Goal: Transaction & Acquisition: Purchase product/service

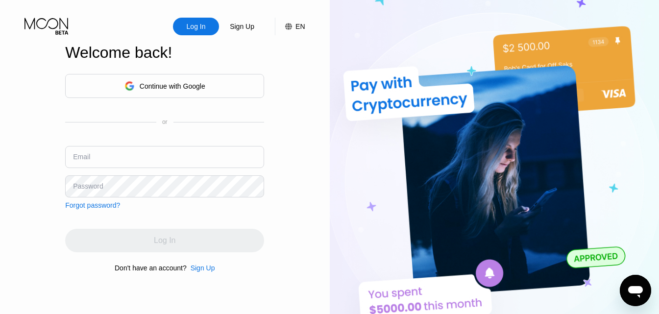
type input "[EMAIL_ADDRESS][DOMAIN_NAME]"
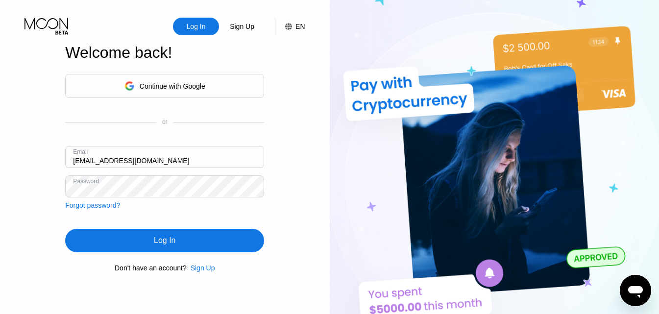
drag, startPoint x: 172, startPoint y: 237, endPoint x: 183, endPoint y: 242, distance: 12.5
click at [183, 242] on div "Log In" at bounding box center [164, 241] width 199 height 24
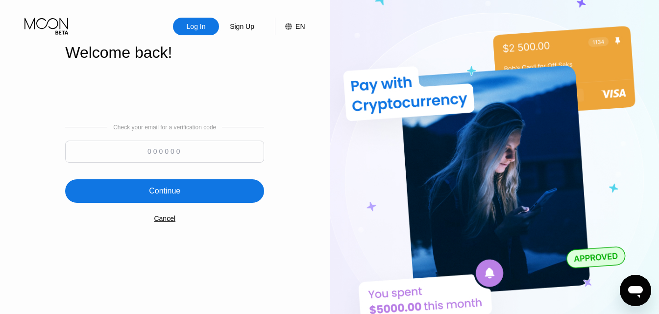
click at [183, 148] on input at bounding box center [164, 152] width 199 height 22
type input "640861"
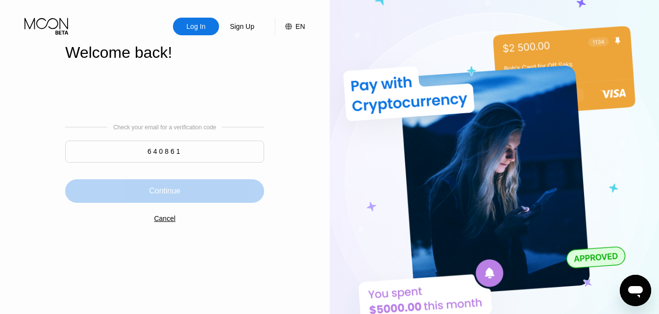
click at [189, 197] on div "Continue" at bounding box center [164, 191] width 199 height 24
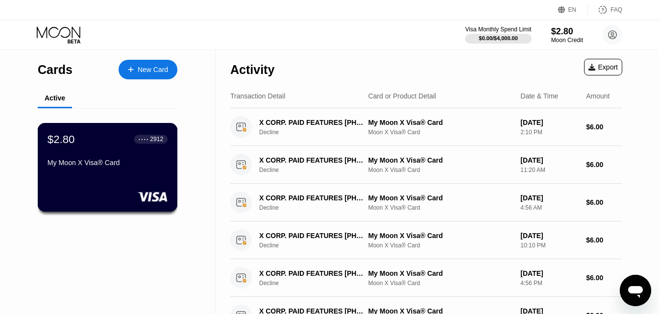
click at [82, 185] on div "$2.80 ● ● ● ● 2912 My Moon X Visa® Card" at bounding box center [108, 167] width 140 height 89
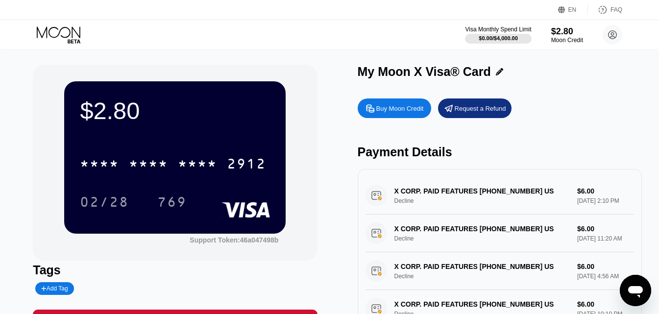
click at [383, 112] on div "Buy Moon Credit" at bounding box center [399, 108] width 47 height 8
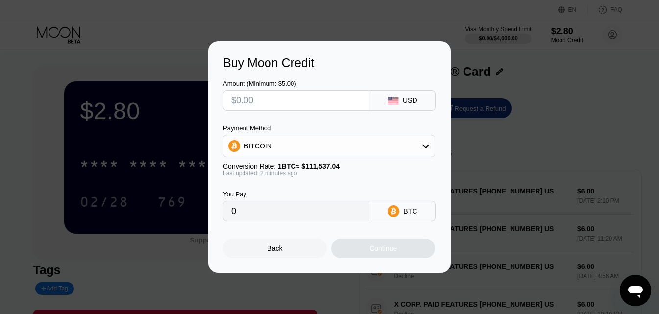
click at [361, 148] on div "BITCOIN" at bounding box center [328, 146] width 211 height 20
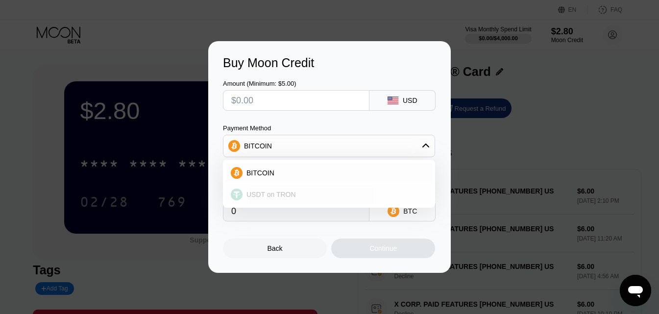
click at [338, 188] on div "USDT on TRON" at bounding box center [329, 195] width 206 height 20
type input "0.00"
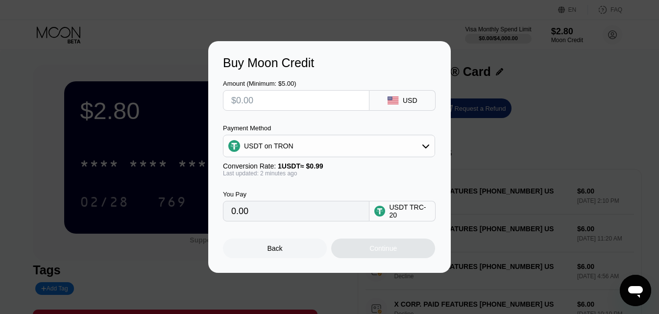
click at [312, 103] on input "text" at bounding box center [296, 101] width 130 height 20
type input "$7"
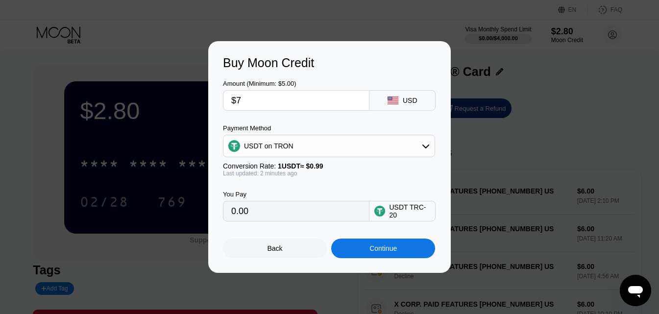
type input "7.07"
click at [271, 103] on input "$7" at bounding box center [296, 101] width 130 height 20
type input "0.00"
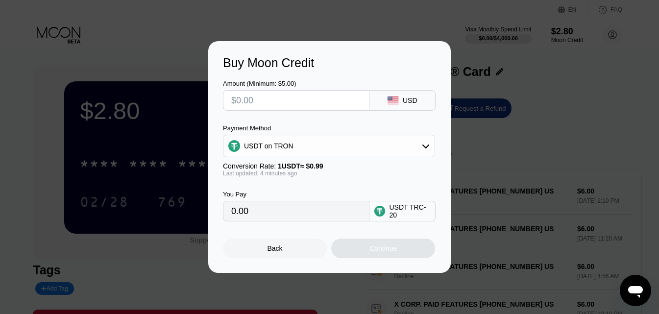
click at [326, 214] on input "0.00" at bounding box center [296, 211] width 130 height 20
click at [303, 105] on input "text" at bounding box center [296, 101] width 130 height 20
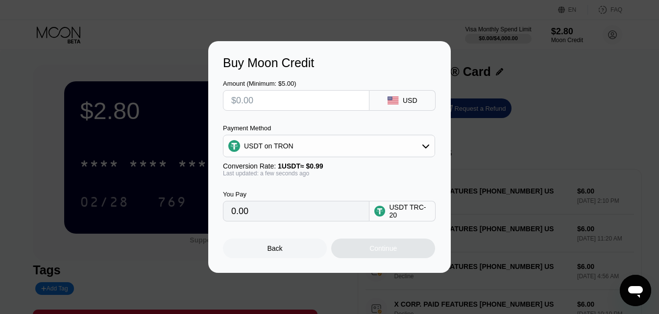
type input "$5"
type input "5.05"
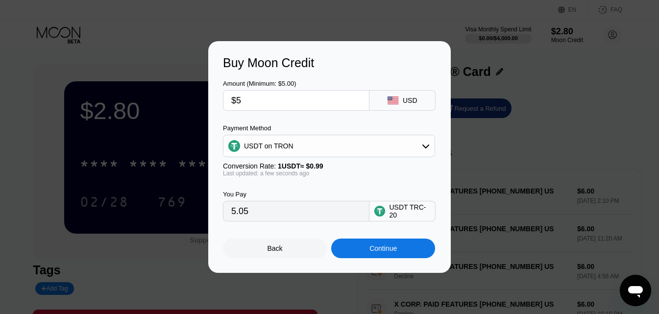
type input "$5"
type input "0.00"
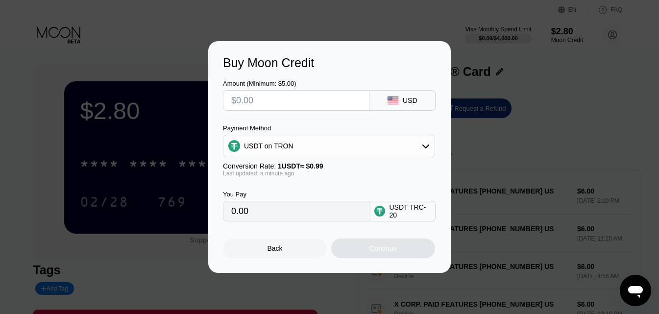
type input "$5"
type input "5.05"
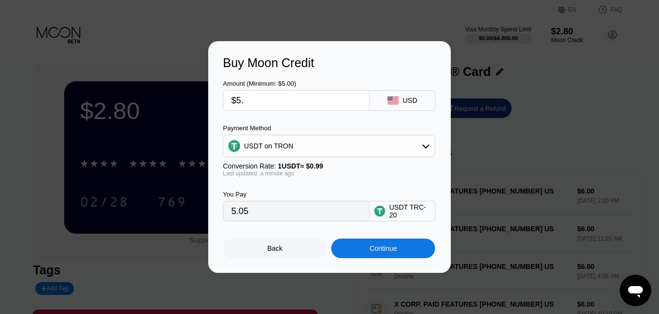
type input "$5.4"
type input "5.45"
type input "$5."
type input "5.05"
type input "$5.3"
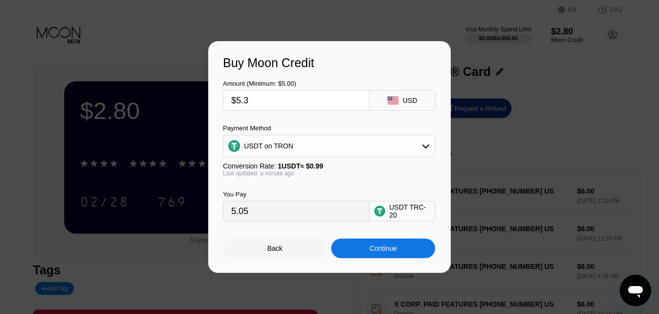
type input "5.35"
type input "$5.39"
type input "5.44"
type input "$5.3"
type input "5.35"
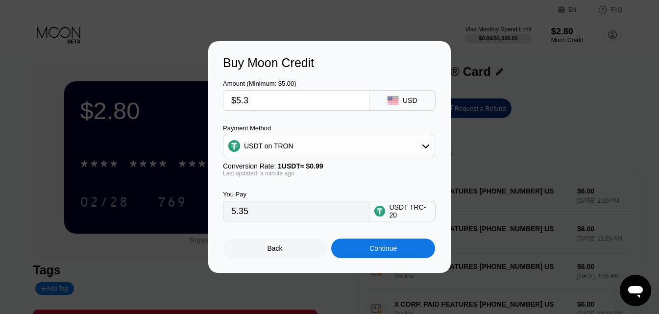
type input "$5.38"
type input "5.43"
type input "$5.3"
type input "5.35"
type input "$5.38"
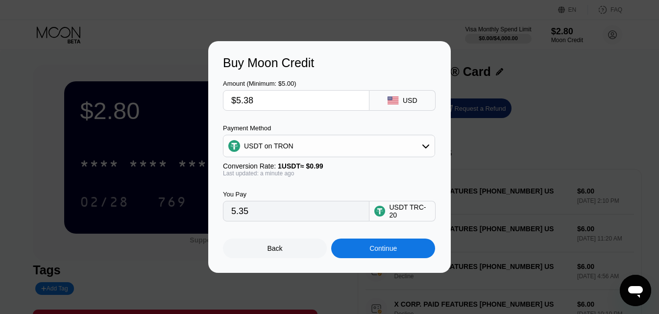
type input "5.43"
type input "$5.3"
type input "5.35"
type input "$5.37"
type input "5.42"
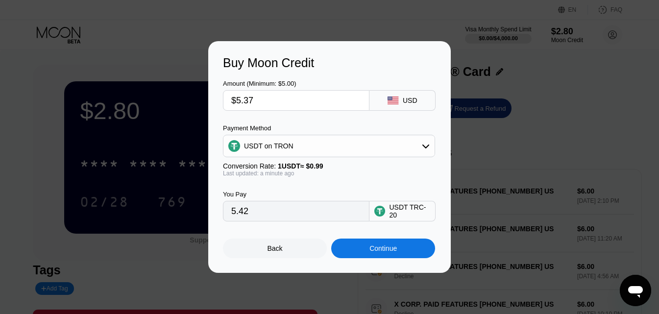
type input "$5.3"
type input "5.35"
type input "$5.36"
type input "5.41"
click at [402, 255] on div "Continue" at bounding box center [383, 248] width 104 height 20
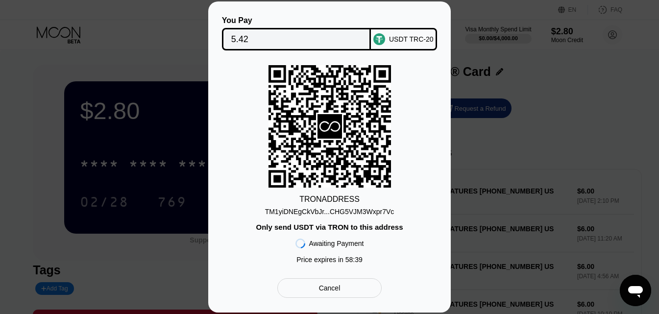
click at [353, 213] on div "TM1yiDNEgCkVbJr...CHG5VJM3Wxpr7Vc" at bounding box center [329, 212] width 129 height 8
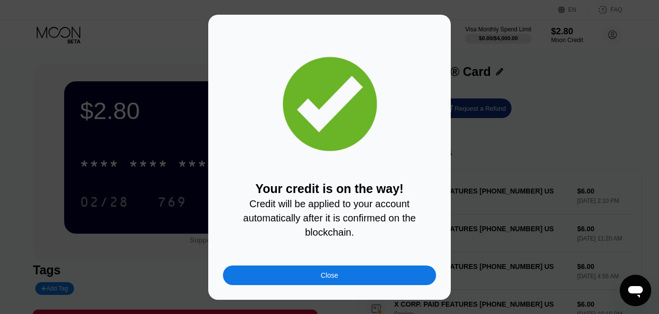
click at [362, 280] on div "Close" at bounding box center [329, 275] width 213 height 20
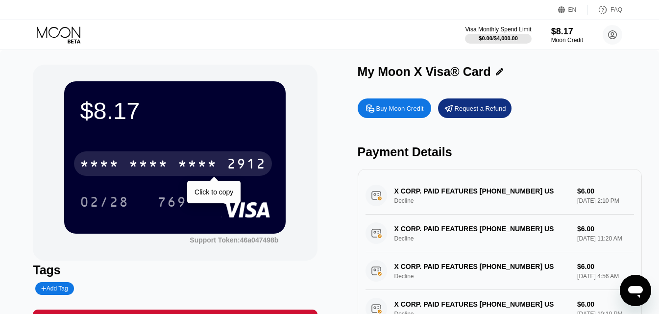
click at [209, 163] on div "* * * *" at bounding box center [197, 165] width 39 height 16
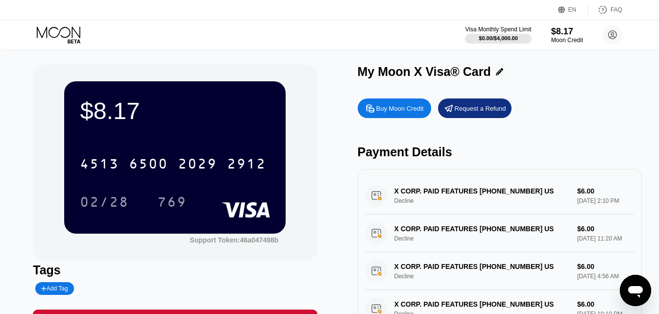
click at [168, 190] on div "[CREDIT_CARD_NUMBER] 02/28 769" at bounding box center [175, 173] width 190 height 58
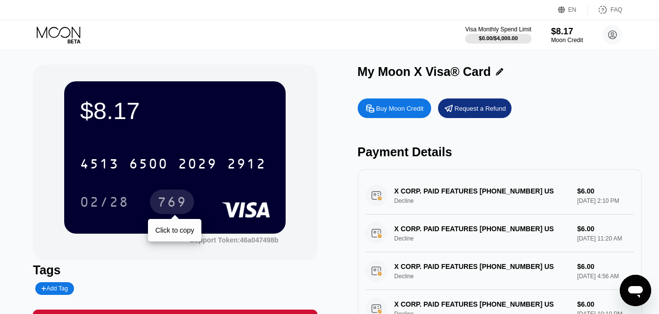
click at [168, 197] on div "769" at bounding box center [171, 203] width 29 height 16
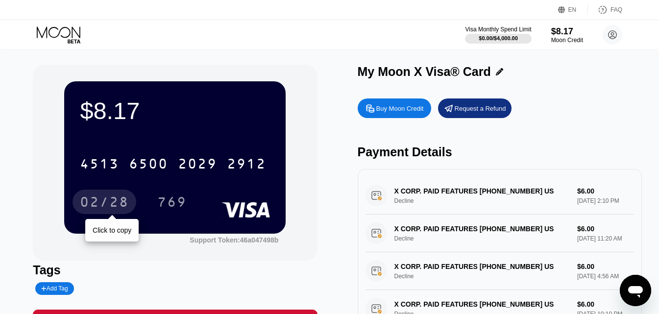
click at [118, 208] on div "02/28" at bounding box center [104, 203] width 49 height 16
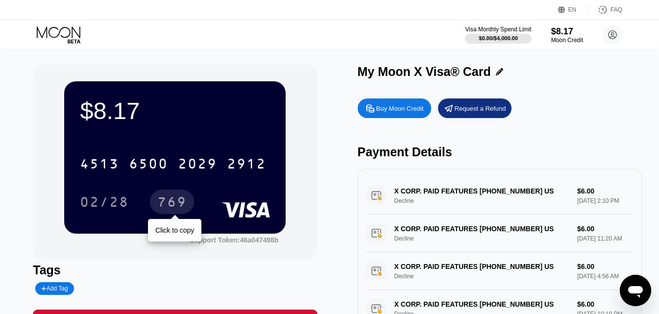
click at [165, 206] on div "769" at bounding box center [171, 203] width 29 height 16
